Goal: Check status: Check status

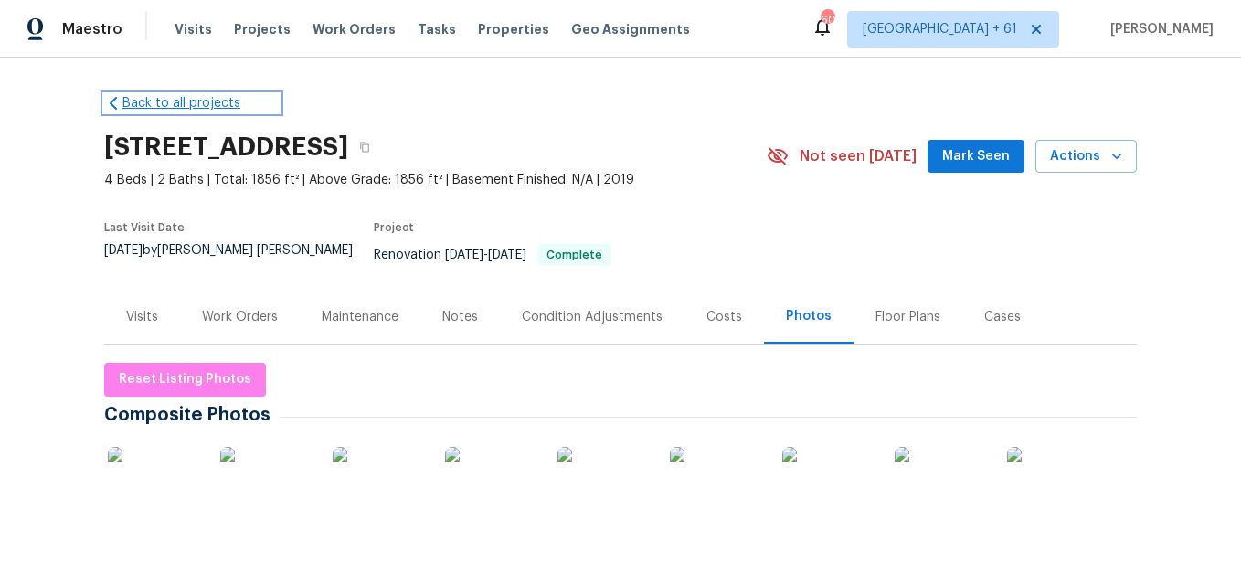
click at [197, 107] on link "Back to all projects" at bounding box center [191, 103] width 175 height 18
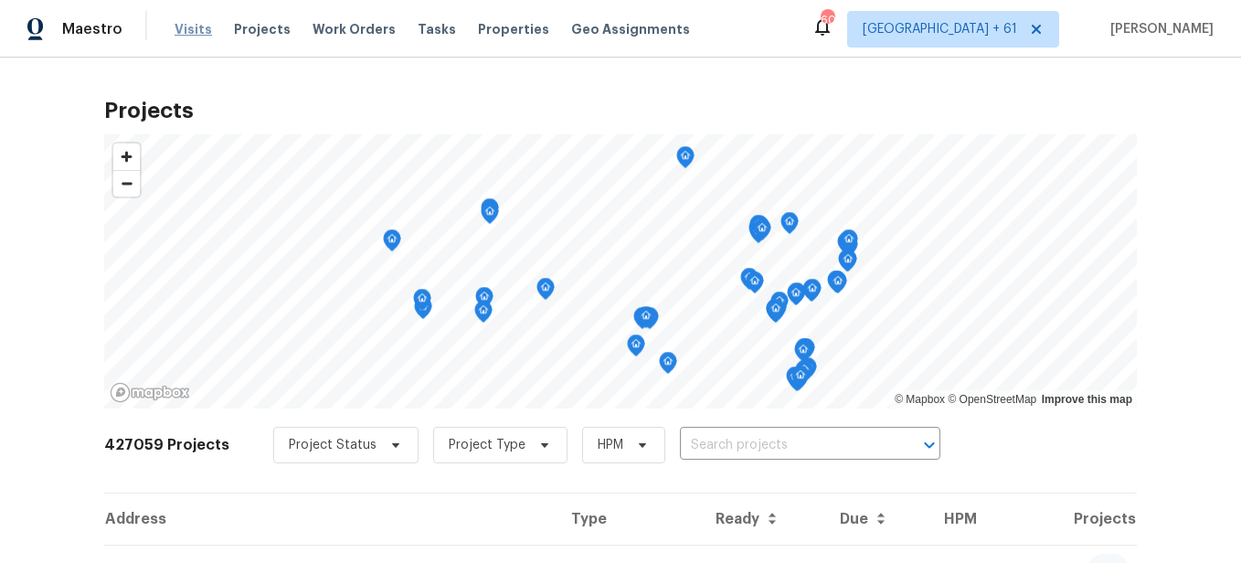
click at [184, 28] on span "Visits" at bounding box center [193, 29] width 37 height 18
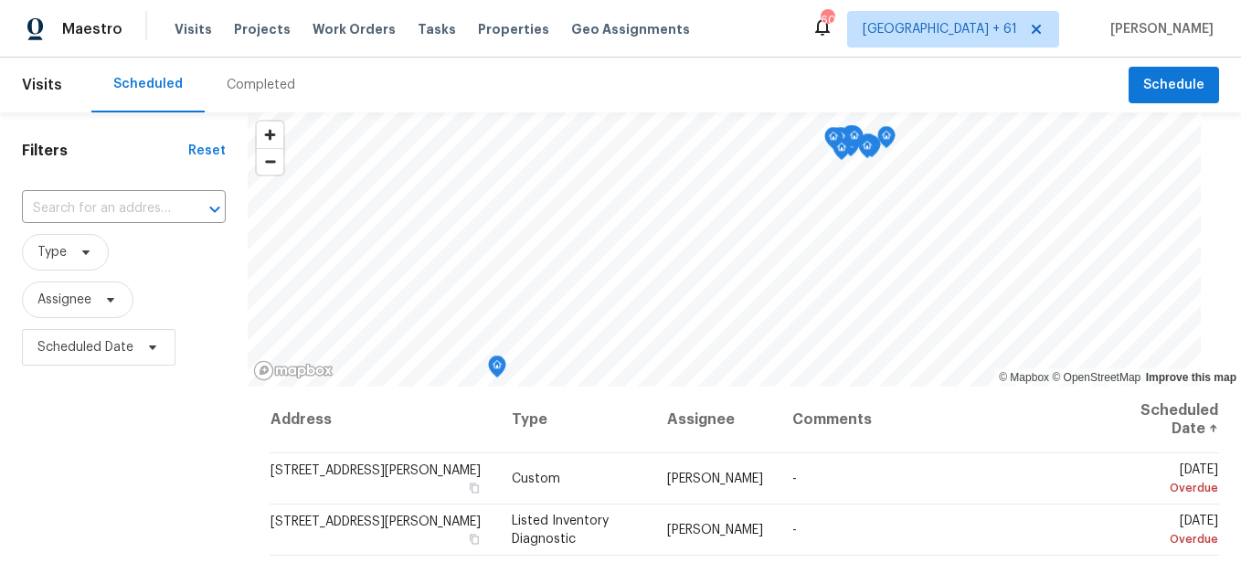
click at [283, 93] on div "Completed" at bounding box center [261, 85] width 69 height 18
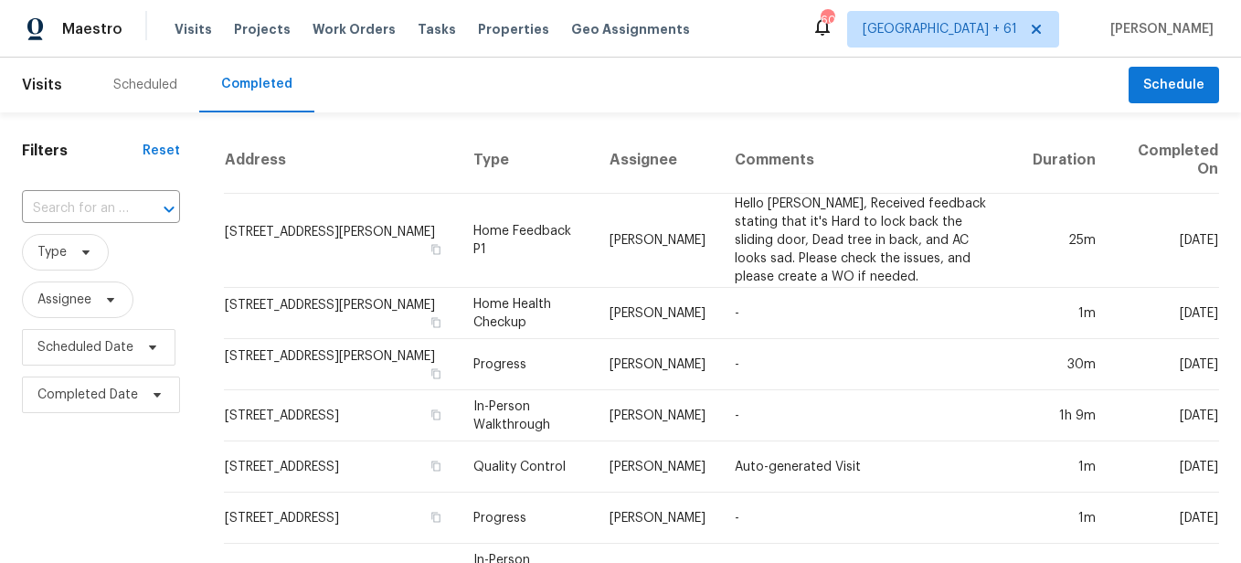
click at [133, 210] on div at bounding box center [157, 210] width 48 height 26
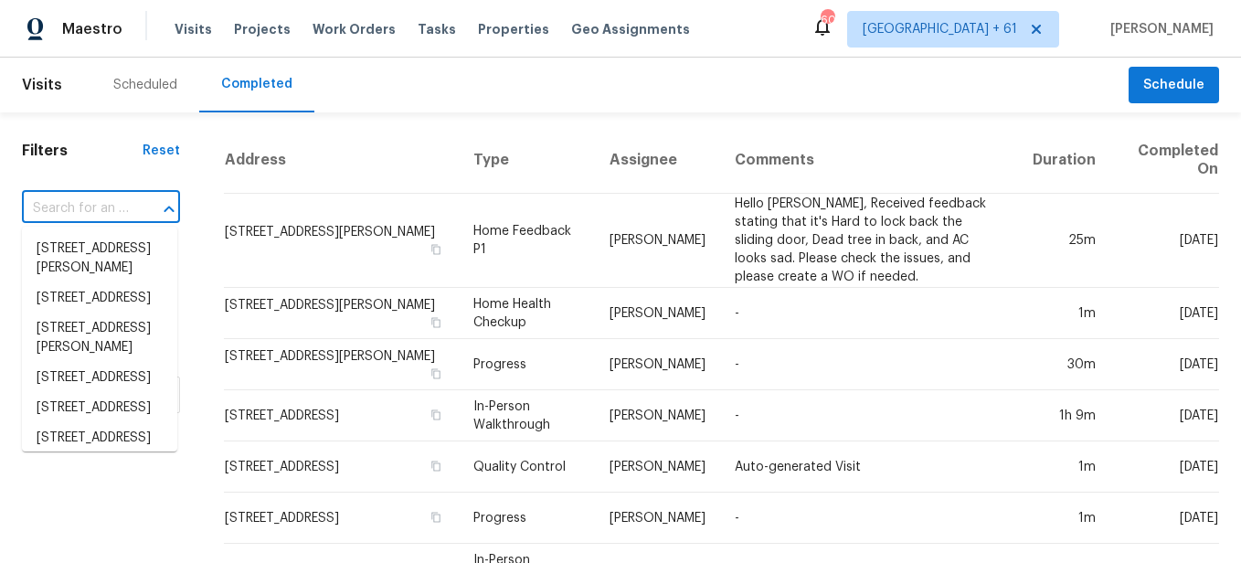
paste input "[STREET_ADDRESS]"
type input "[STREET_ADDRESS]"
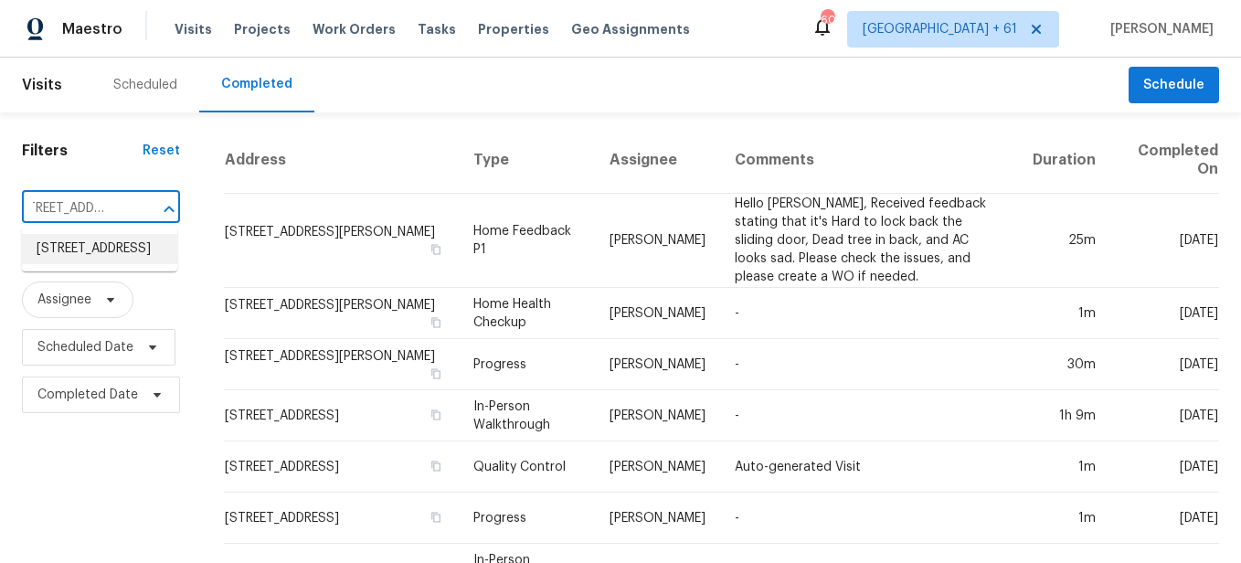
click at [122, 249] on li "[STREET_ADDRESS]" at bounding box center [99, 249] width 155 height 30
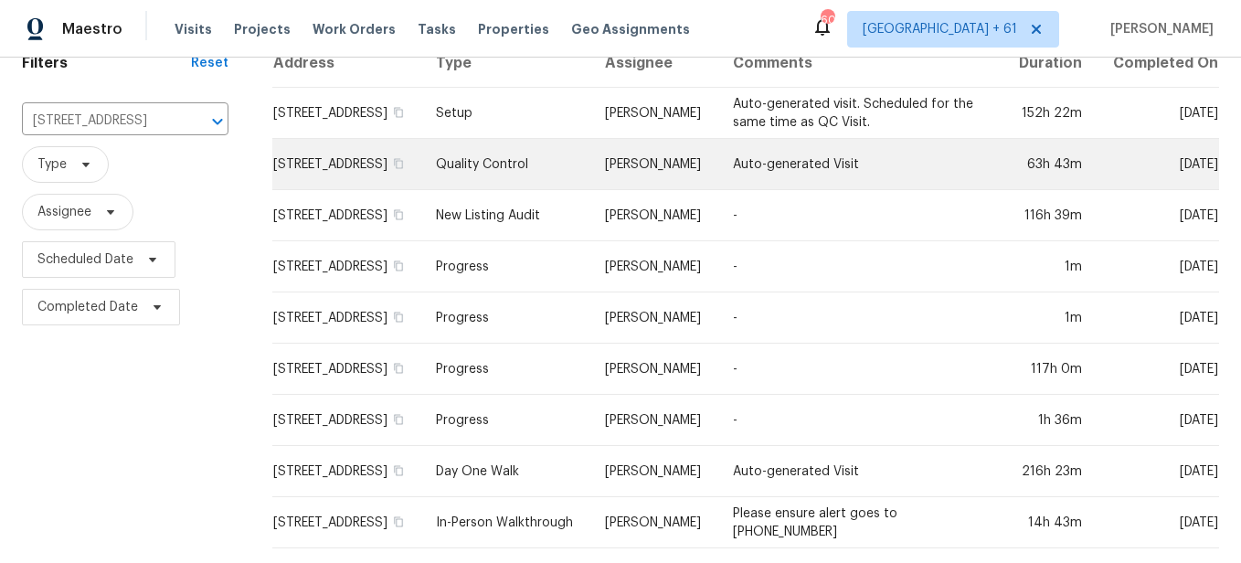
scroll to position [120, 0]
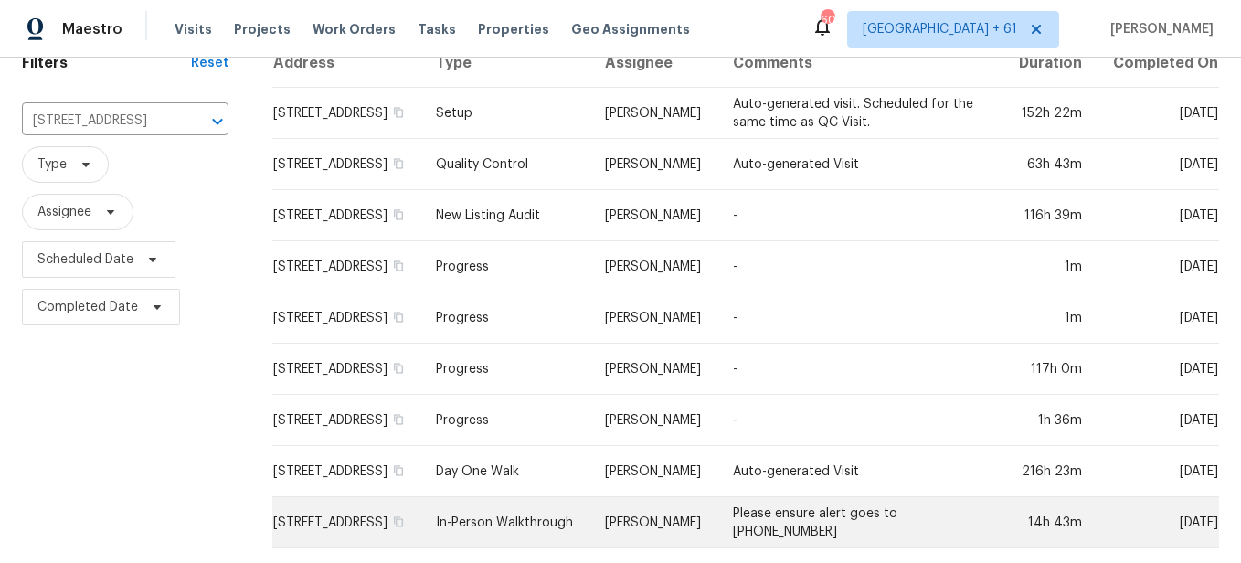
click at [517, 497] on td "In-Person Walkthrough" at bounding box center [505, 522] width 169 height 51
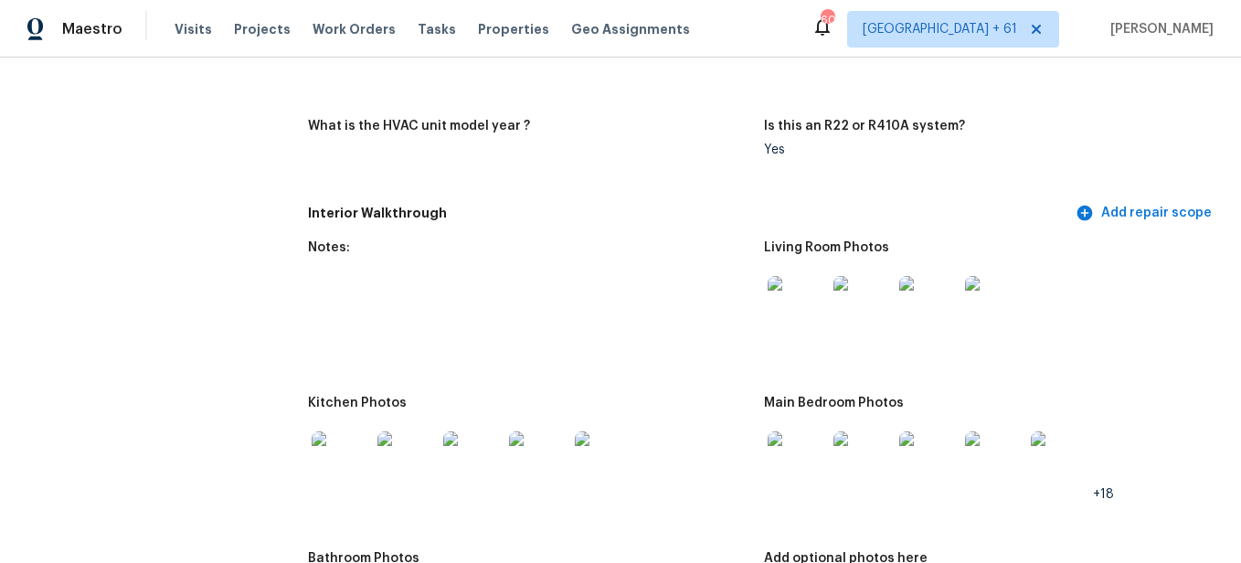
scroll to position [2102, 0]
click at [813, 300] on img at bounding box center [797, 303] width 58 height 58
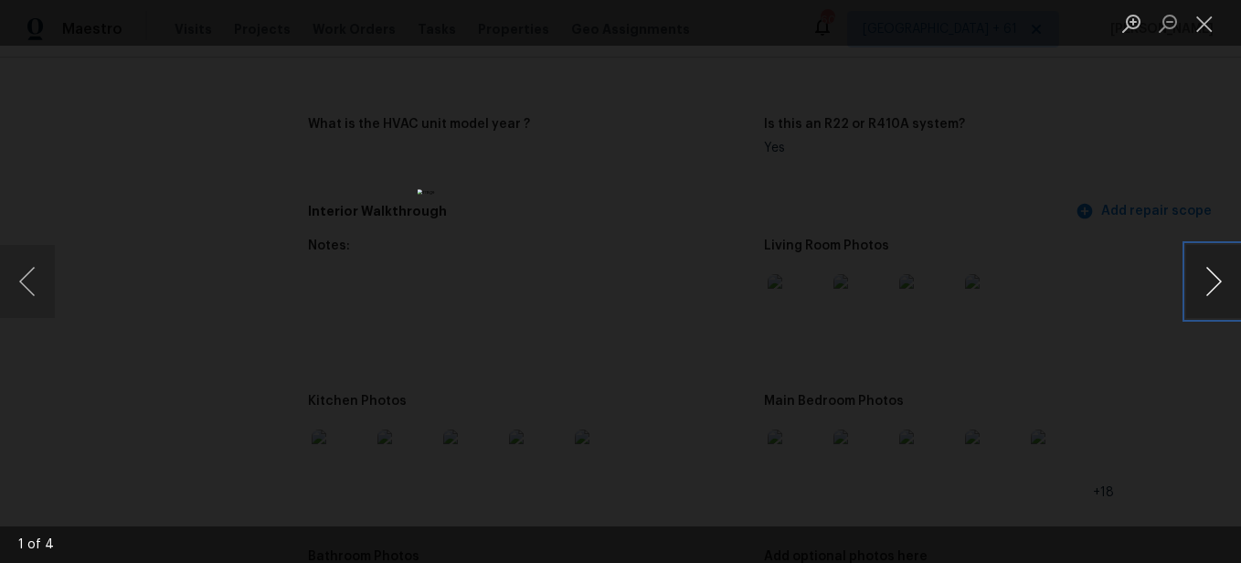
click at [1202, 272] on button "Next image" at bounding box center [1213, 281] width 55 height 73
click at [1200, 268] on button "Next image" at bounding box center [1213, 281] width 55 height 73
click at [1203, 20] on button "Close lightbox" at bounding box center [1204, 23] width 37 height 32
